Goal: Task Accomplishment & Management: Use online tool/utility

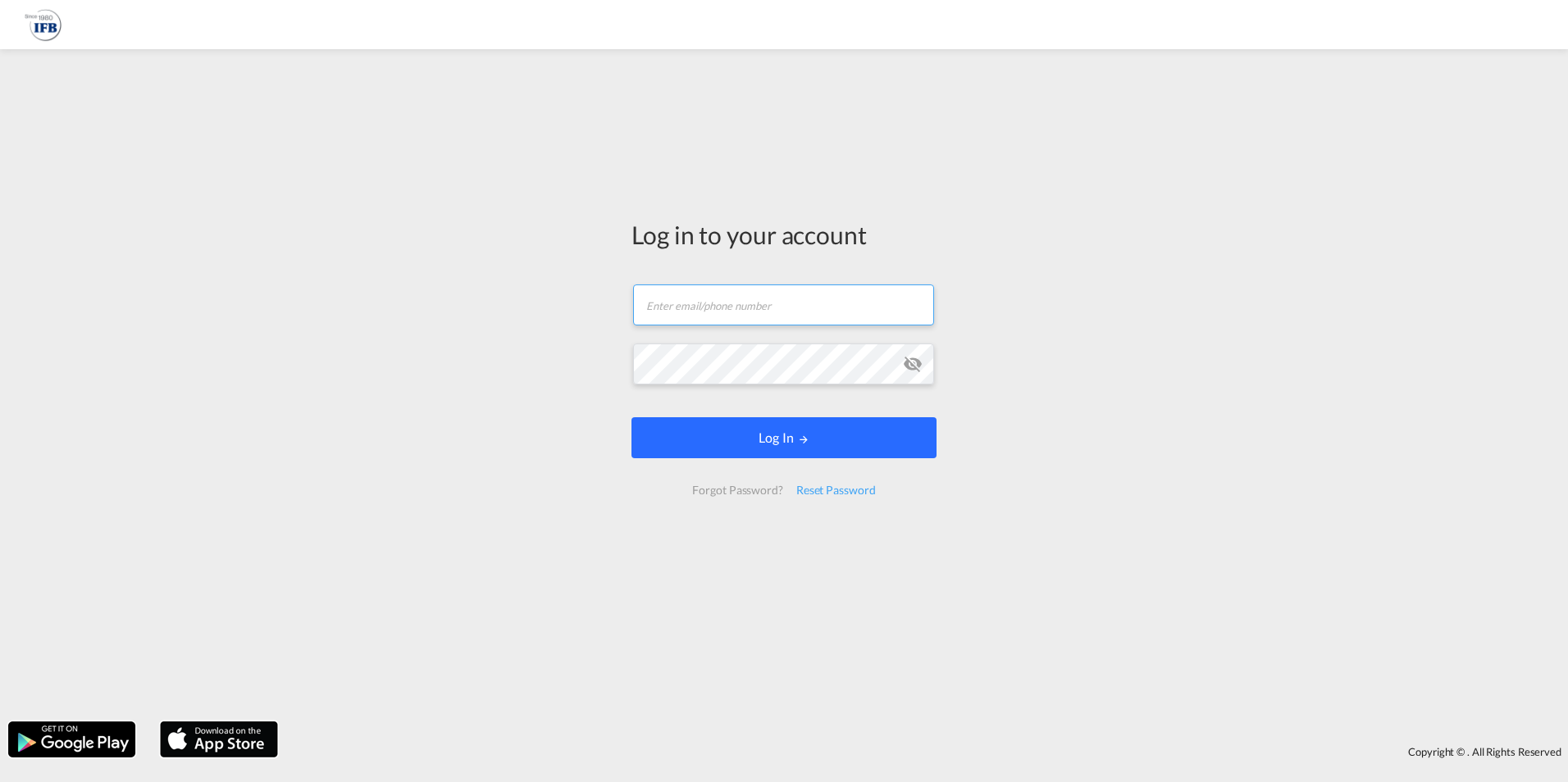
type input "[EMAIL_ADDRESS][PERSON_NAME][DOMAIN_NAME]"
drag, startPoint x: 784, startPoint y: 438, endPoint x: 763, endPoint y: 438, distance: 21.0
click at [784, 438] on button "Log In" at bounding box center [784, 438] width 305 height 41
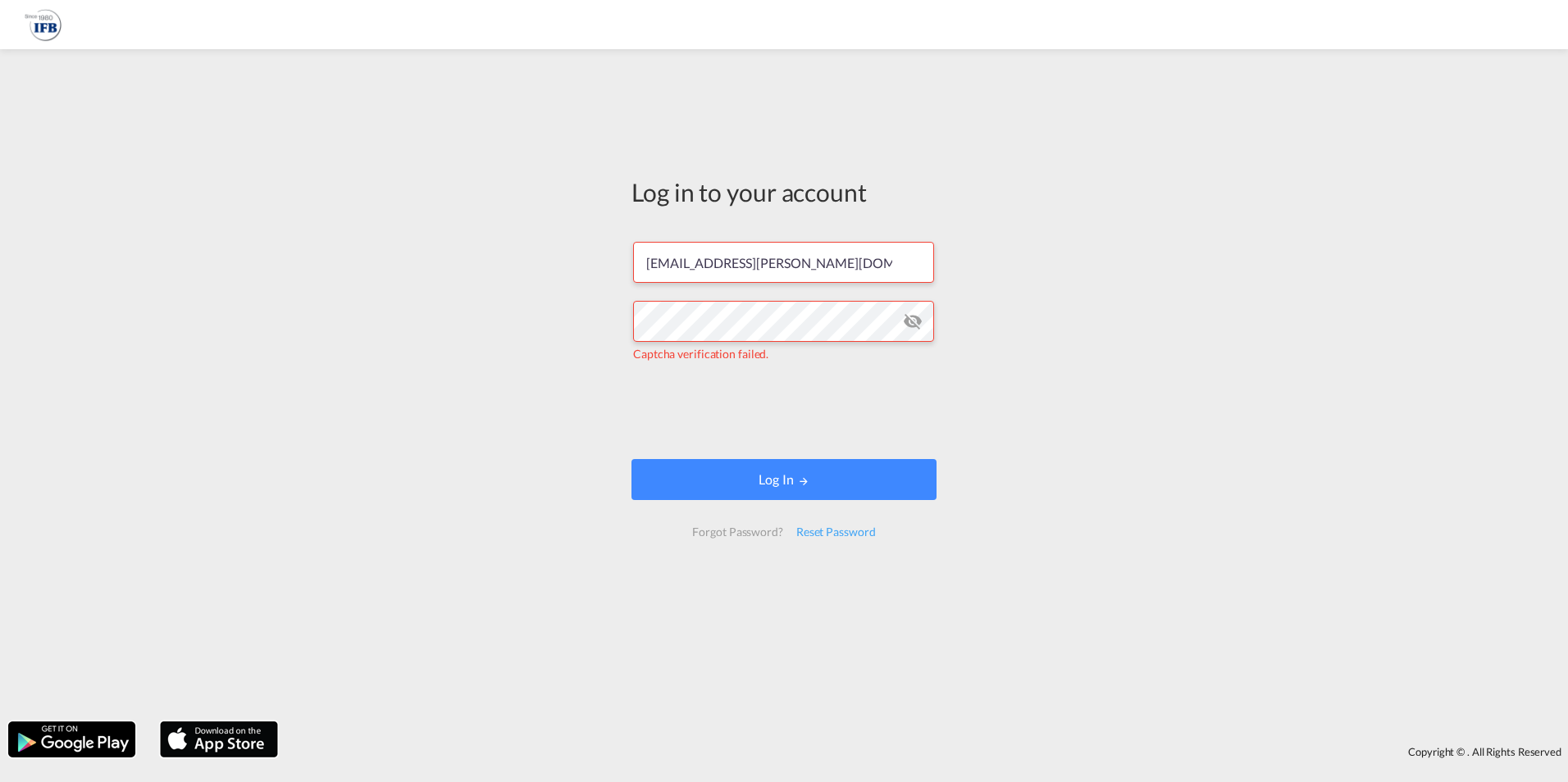
click at [910, 322] on md-icon "icon-eye-off" at bounding box center [913, 321] width 20 height 20
click at [767, 477] on button "Log In" at bounding box center [784, 480] width 305 height 41
